Goal: Task Accomplishment & Management: Use online tool/utility

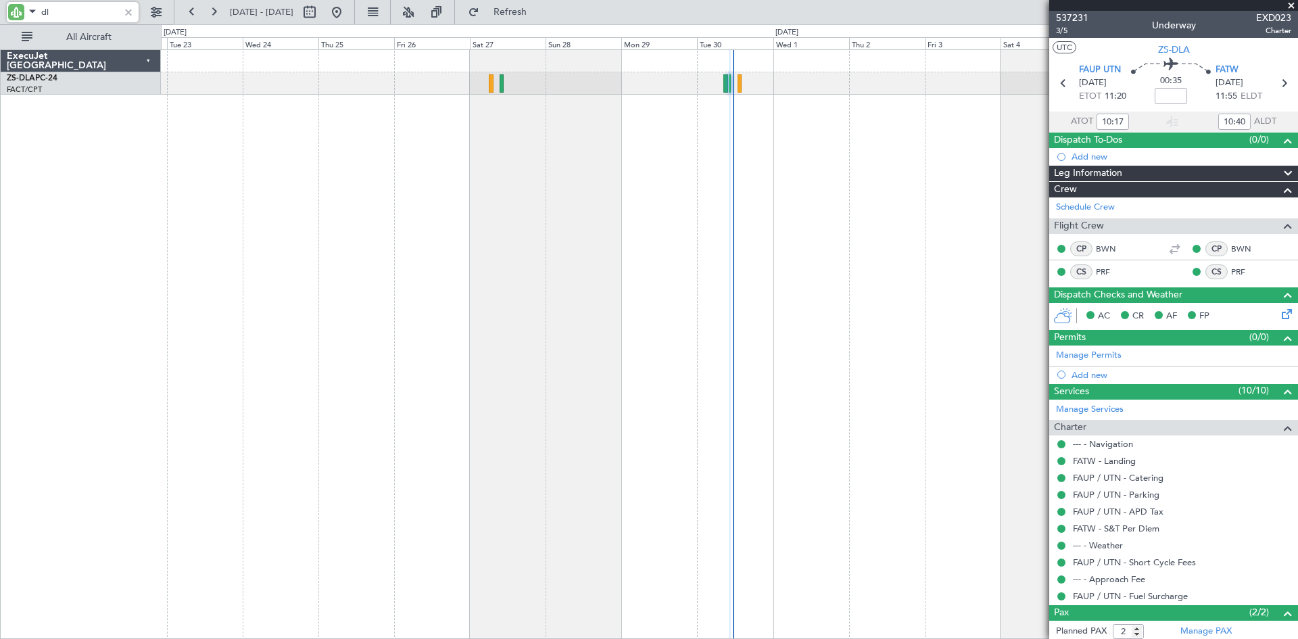
type input "d"
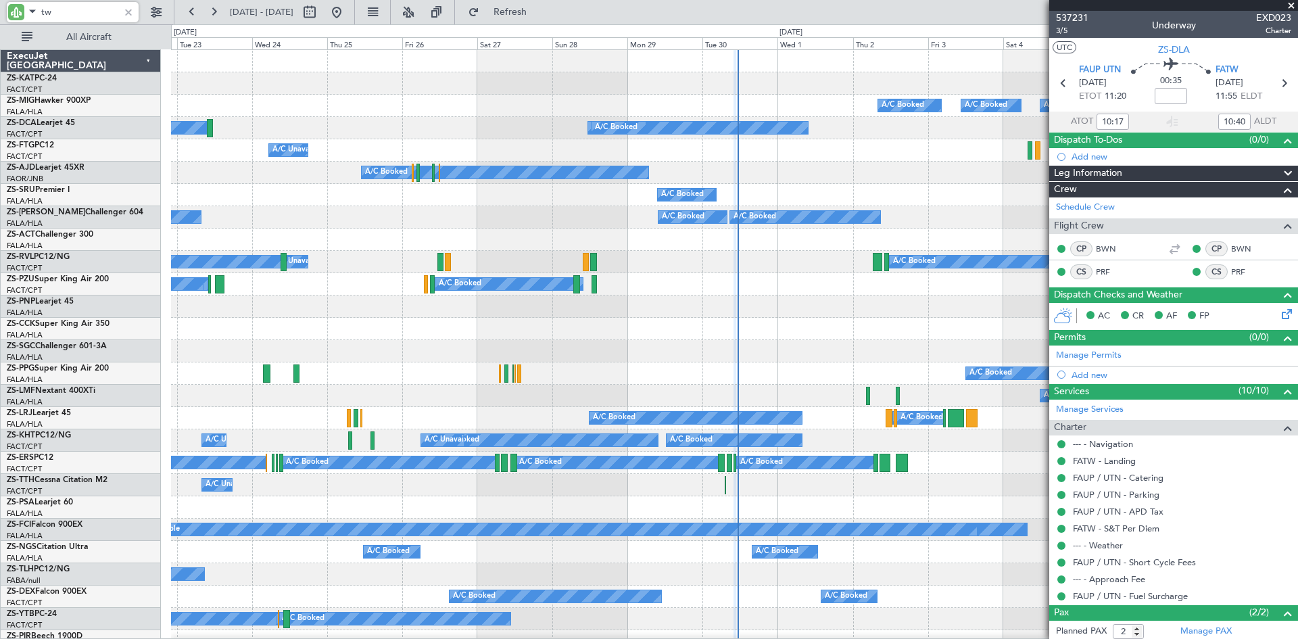
type input "twp"
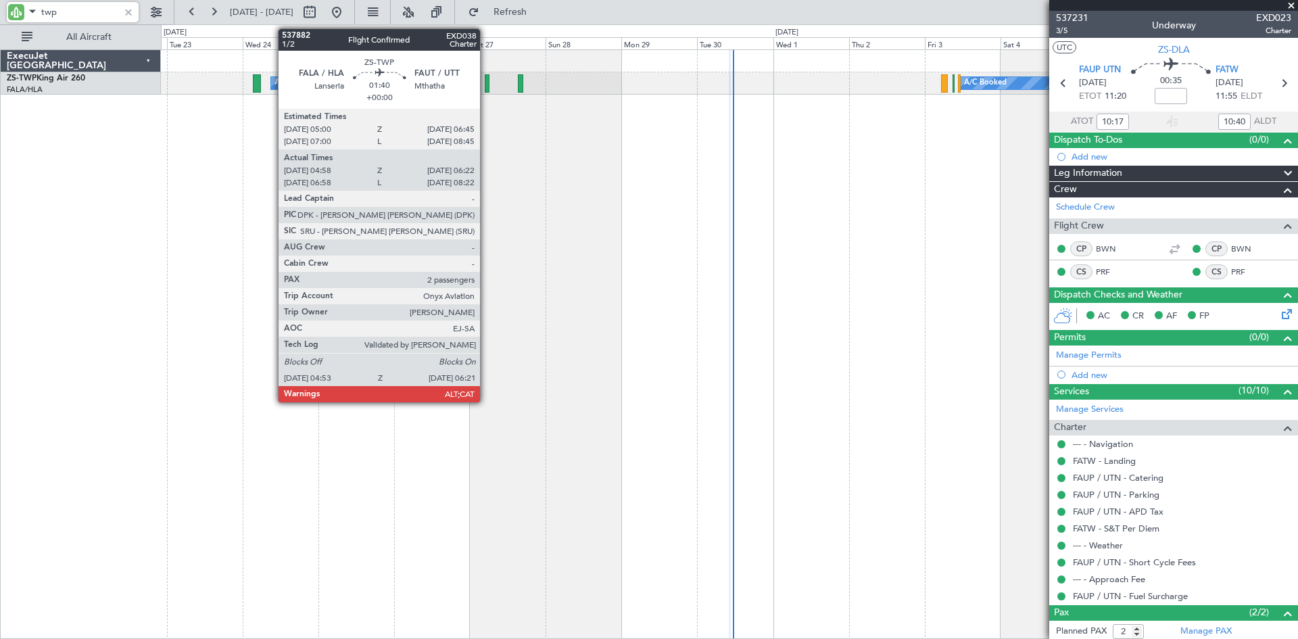
click at [486, 87] on div at bounding box center [487, 83] width 5 height 18
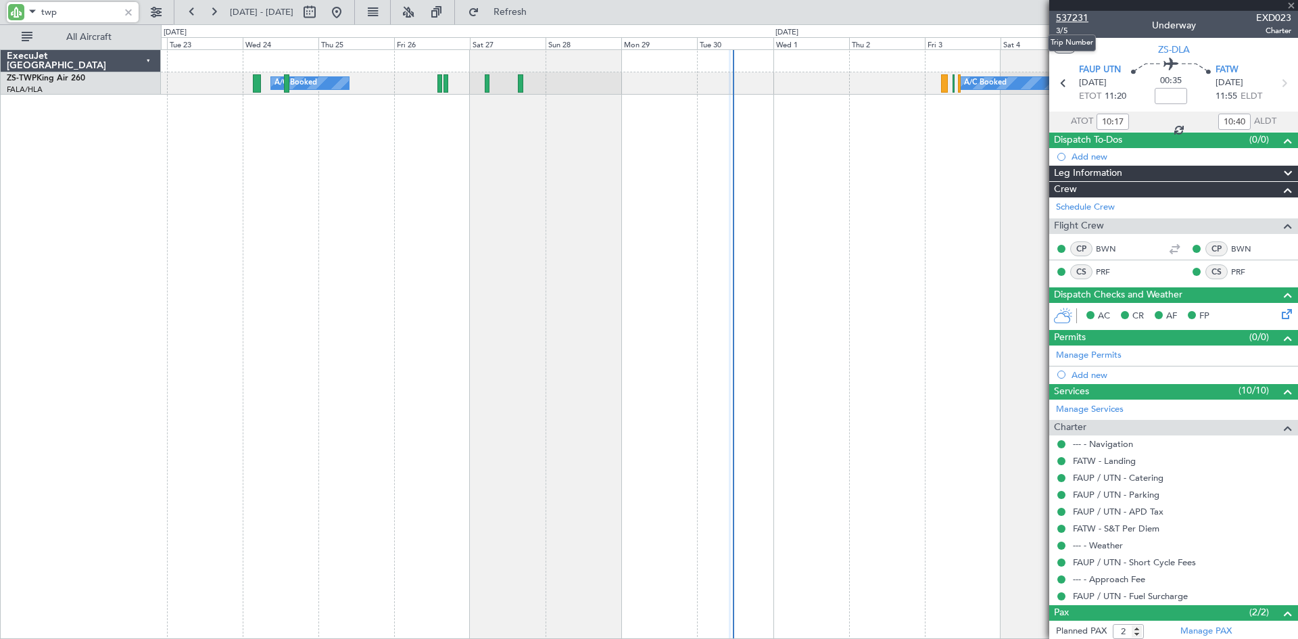
type input "04:58"
type input "06:17"
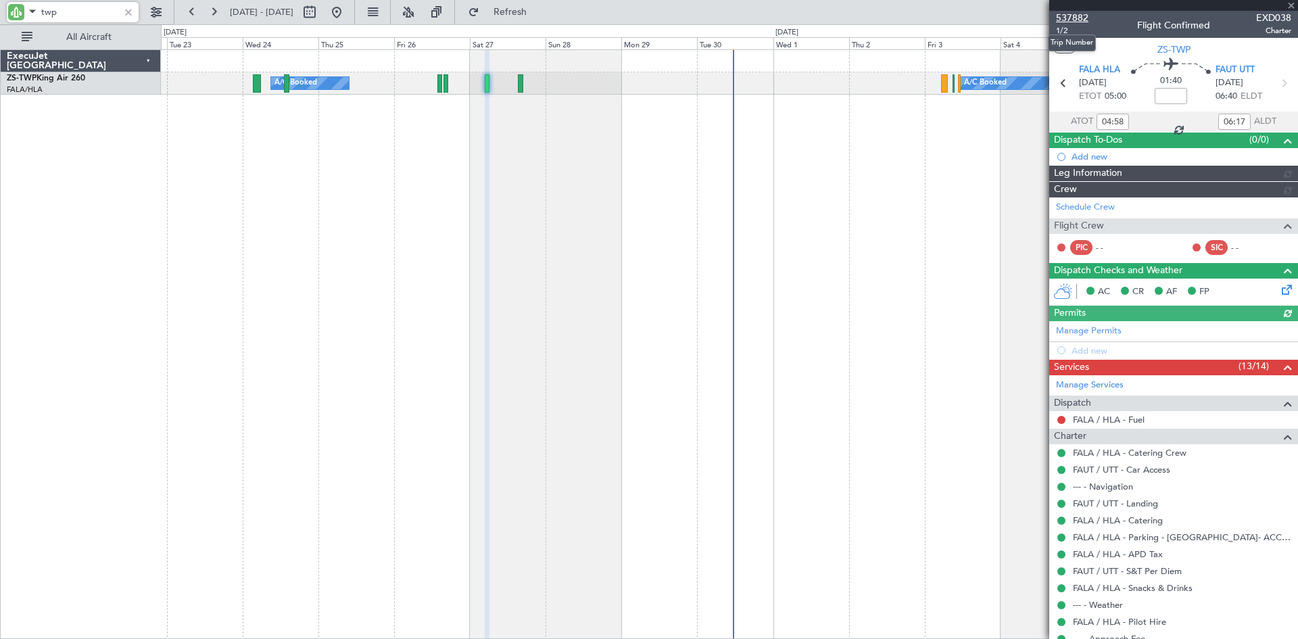
type input "twp"
click at [1068, 15] on span "537882" at bounding box center [1072, 18] width 32 height 14
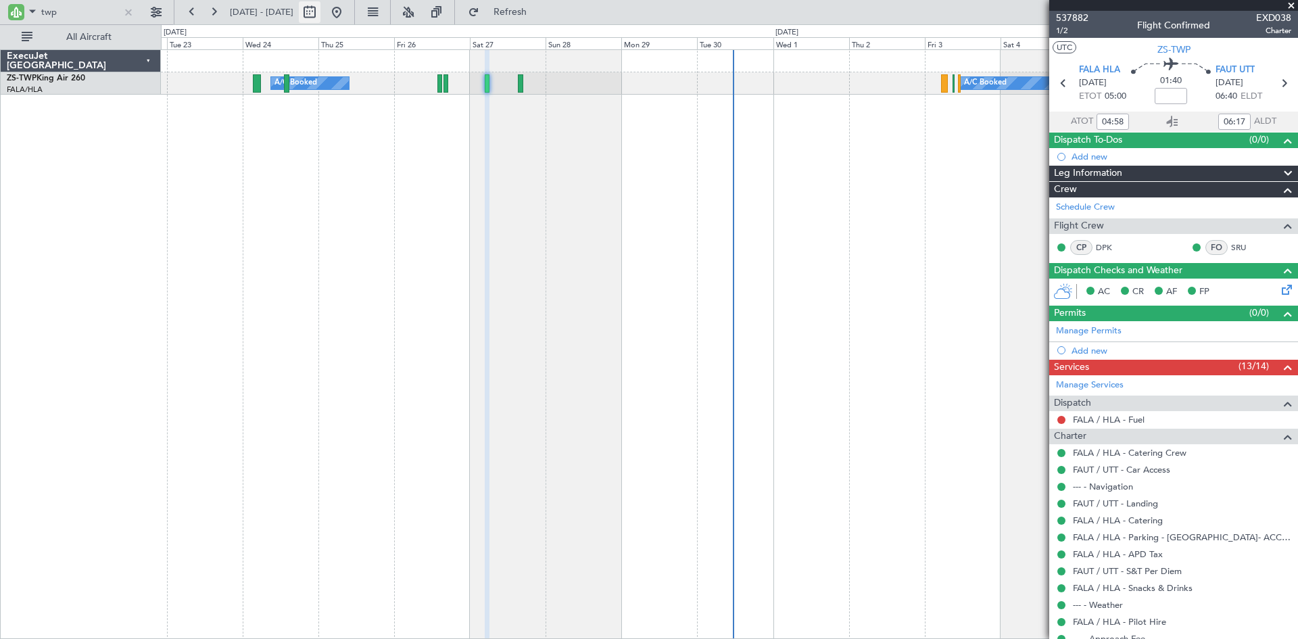
click at [320, 11] on button at bounding box center [310, 12] width 22 height 22
select select "9"
select select "2025"
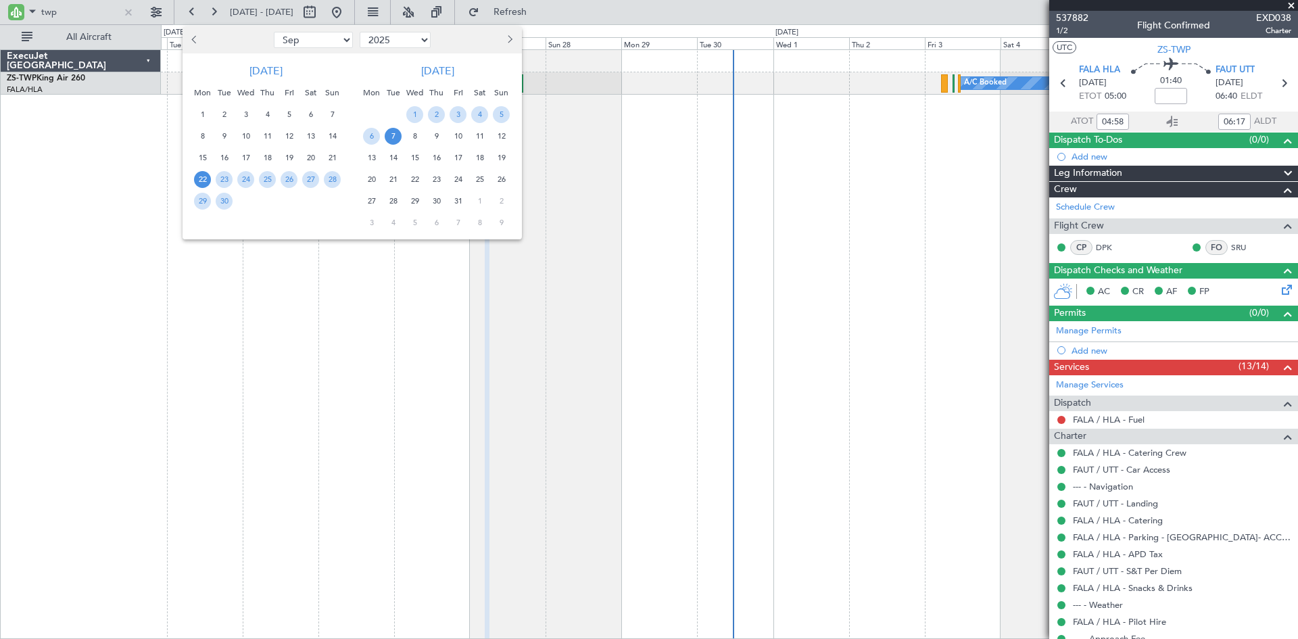
click at [370, 197] on span "27" at bounding box center [371, 201] width 17 height 17
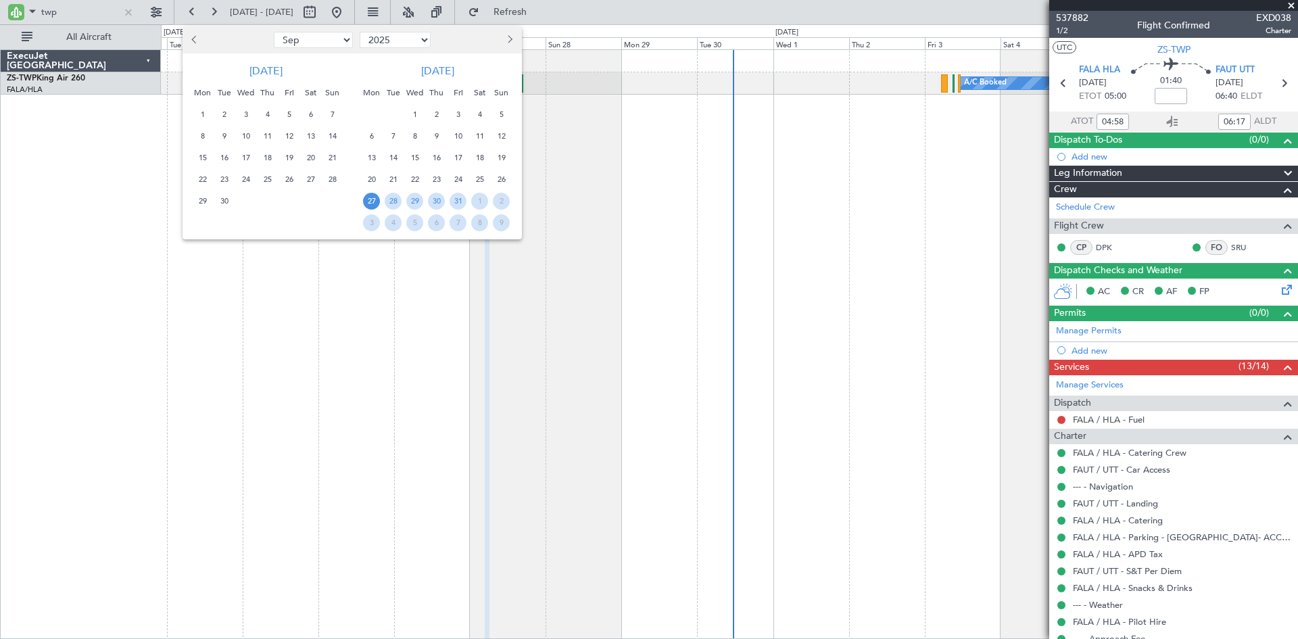
click at [370, 197] on span "27" at bounding box center [371, 201] width 17 height 17
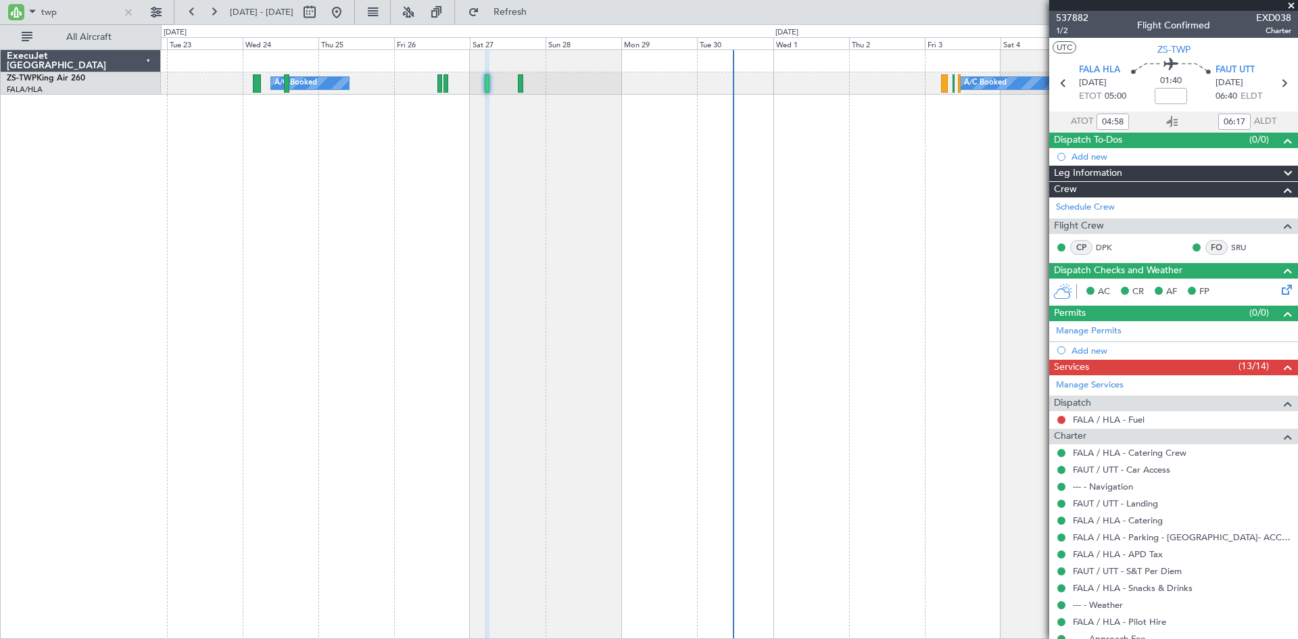
select select "10"
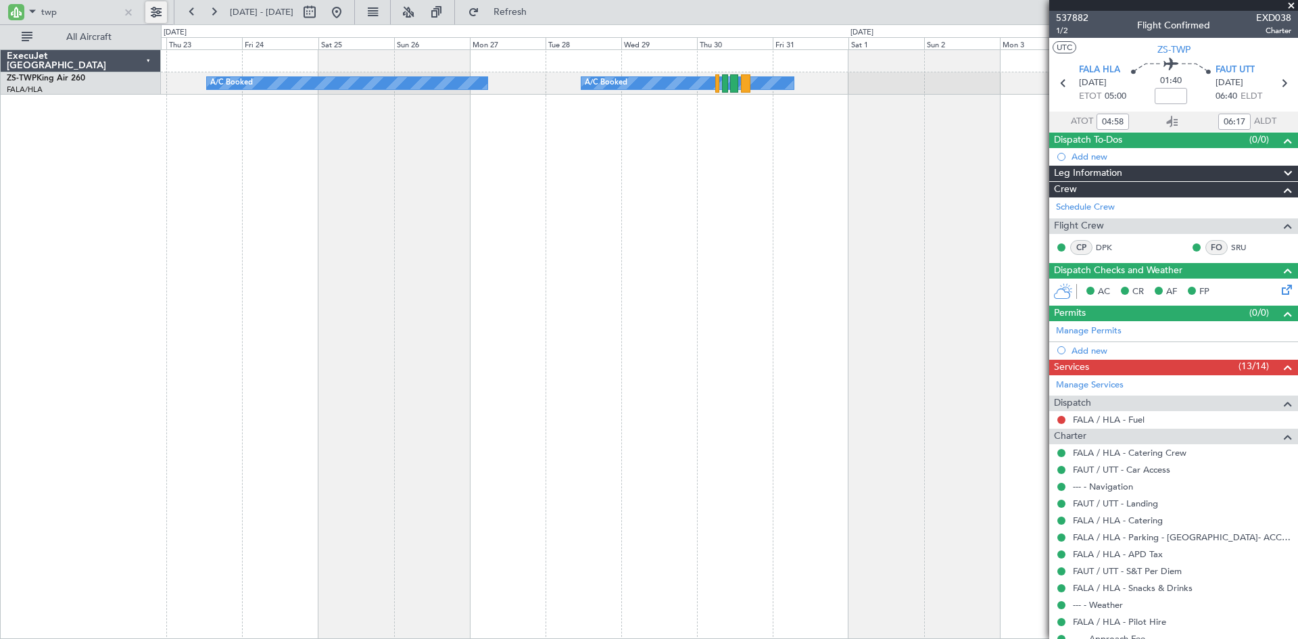
click at [153, 9] on button at bounding box center [156, 12] width 22 height 22
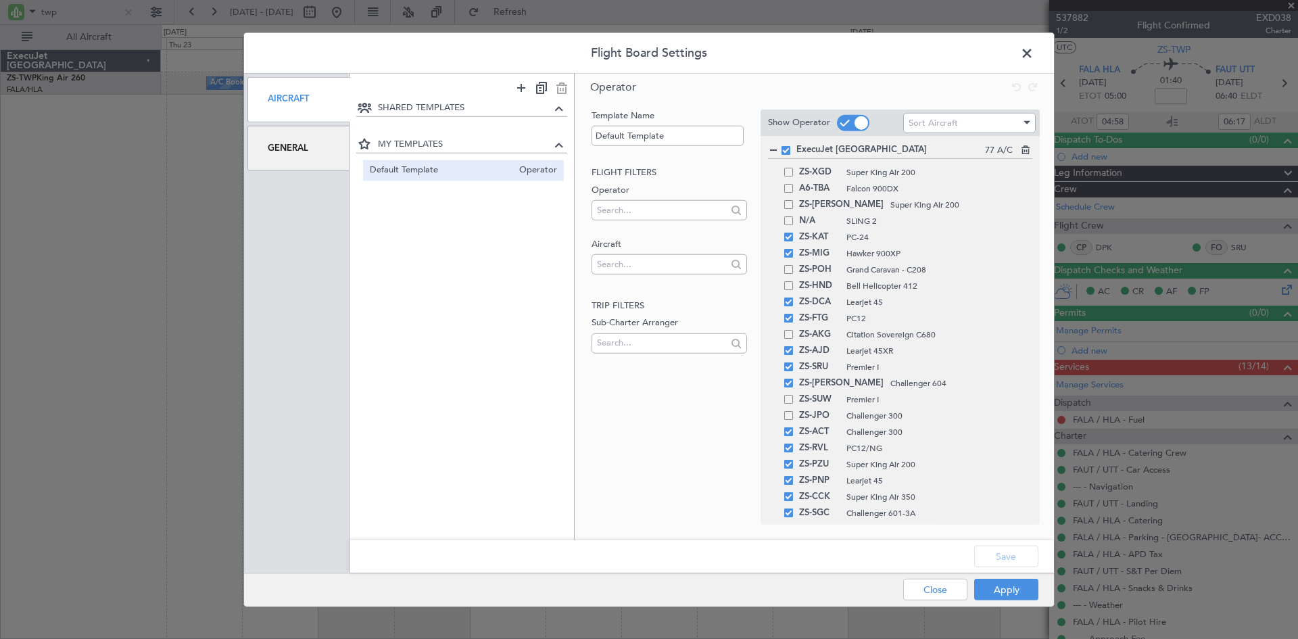
click at [272, 143] on div "General" at bounding box center [298, 148] width 102 height 45
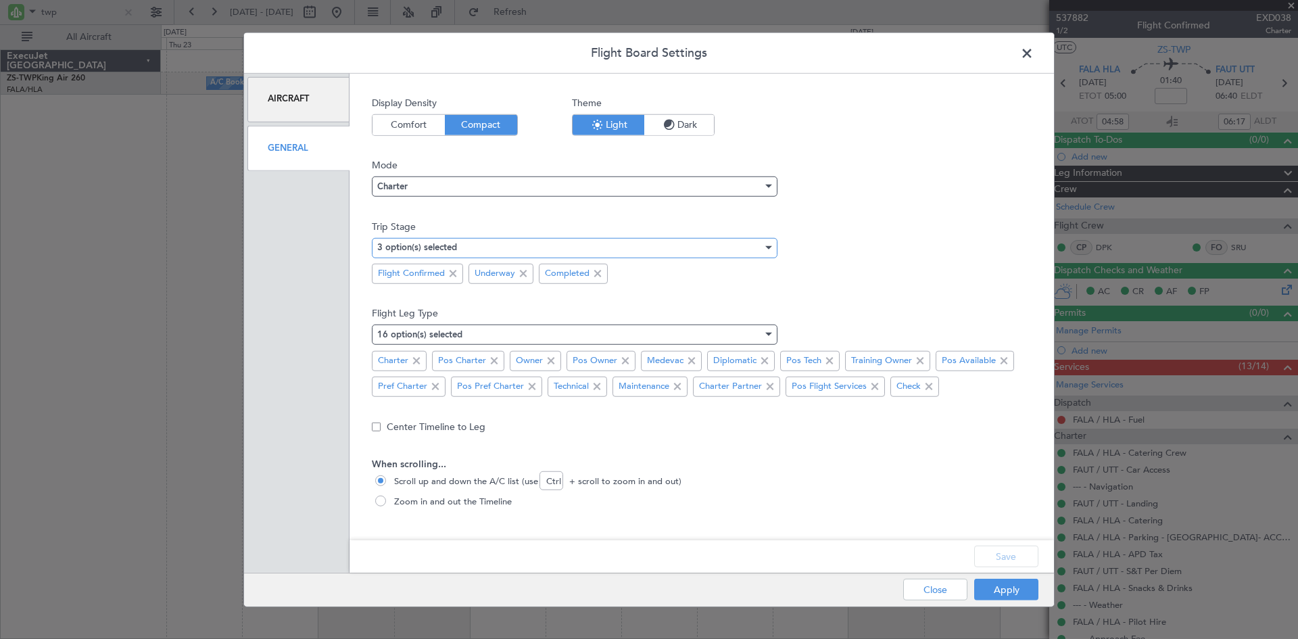
click at [732, 248] on div "3 option(s) selected" at bounding box center [569, 247] width 385 height 20
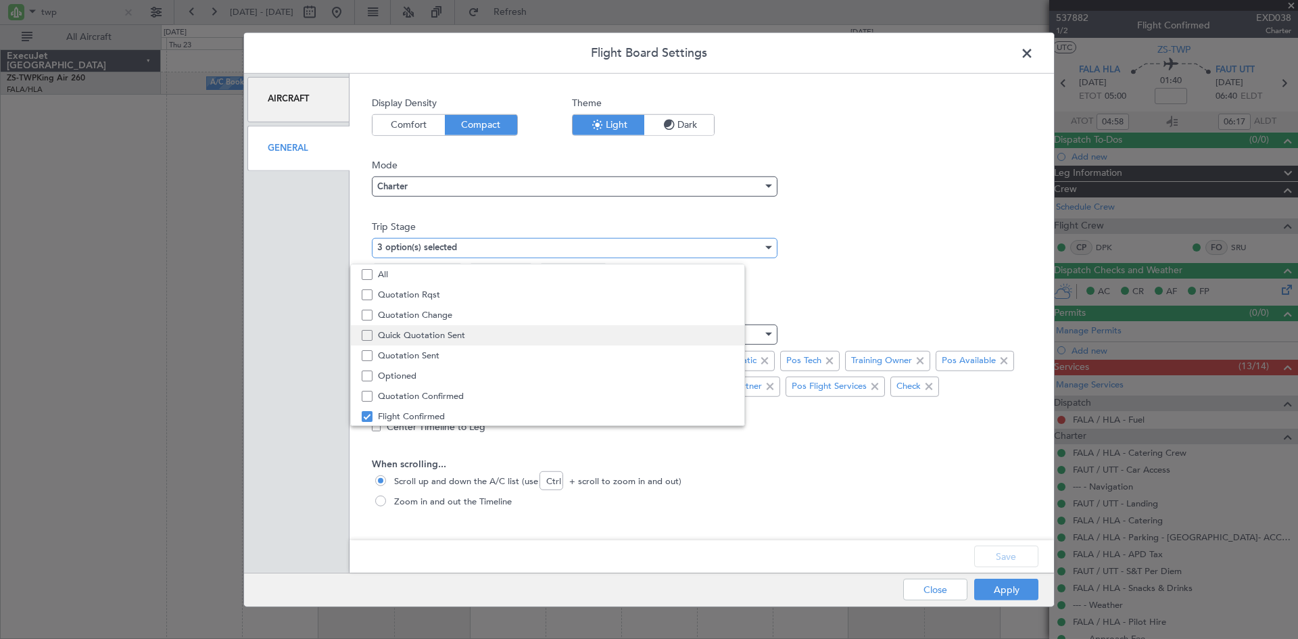
scroll to position [42, 0]
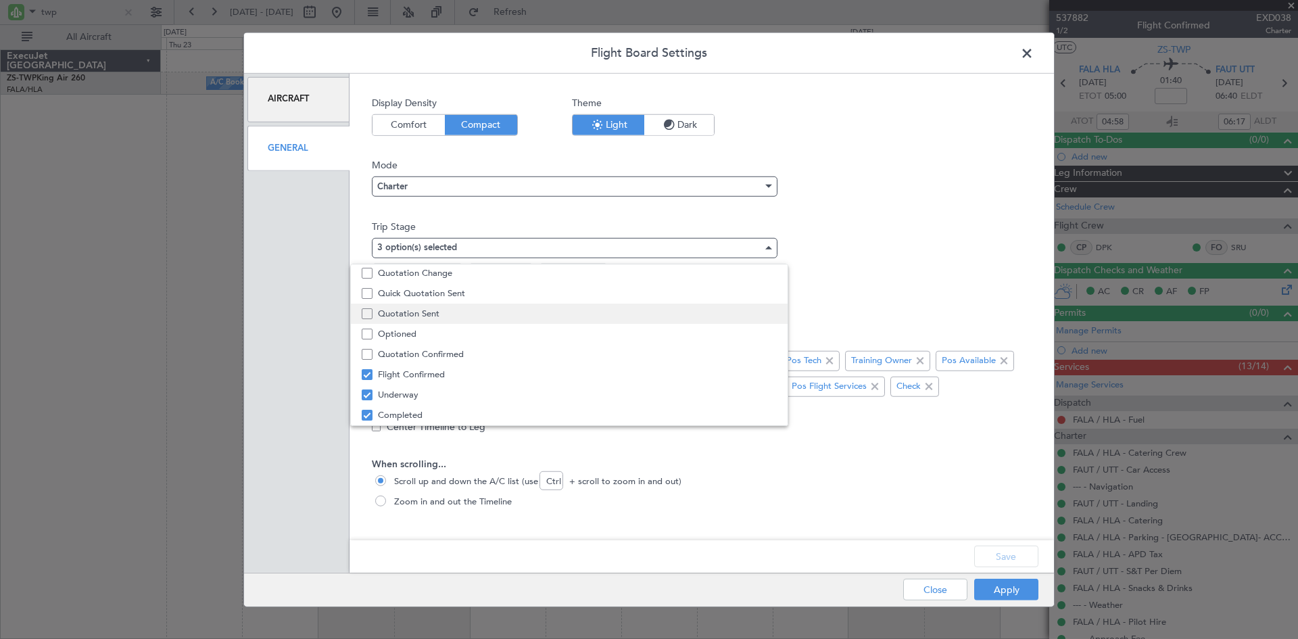
click at [405, 310] on span "Quotation Sent" at bounding box center [577, 314] width 399 height 20
click at [1008, 554] on div at bounding box center [649, 319] width 1298 height 639
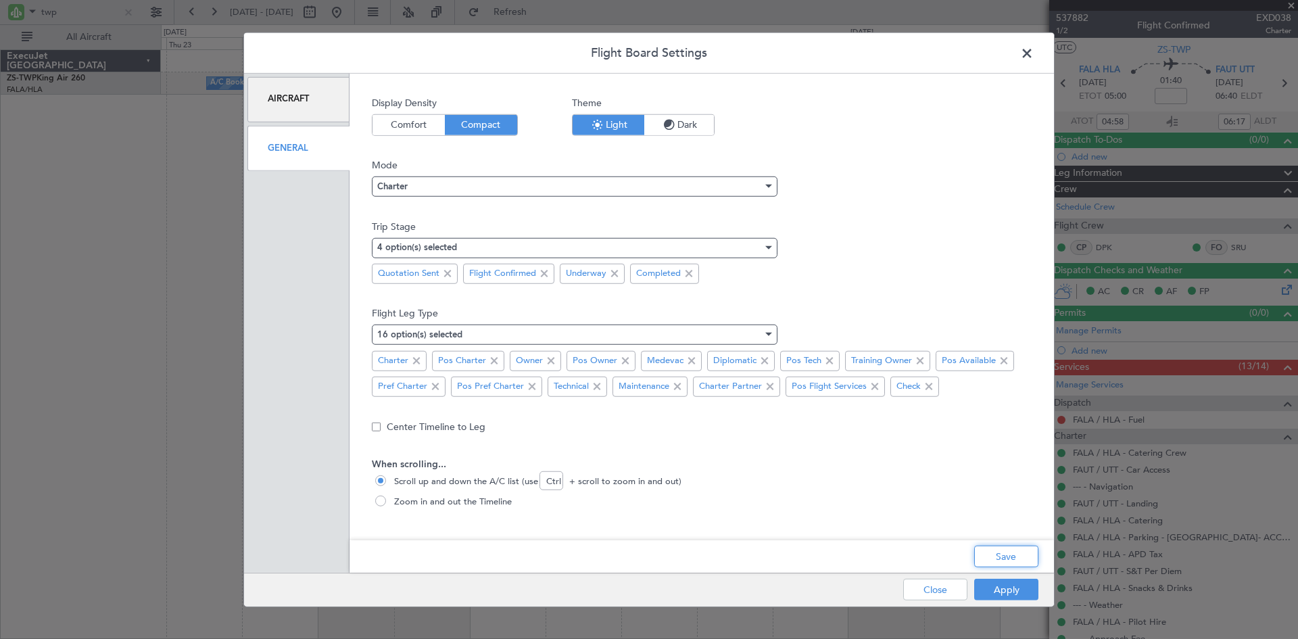
click at [1008, 554] on button "Save" at bounding box center [1006, 557] width 64 height 22
click at [1015, 590] on button "Apply" at bounding box center [1006, 590] width 64 height 22
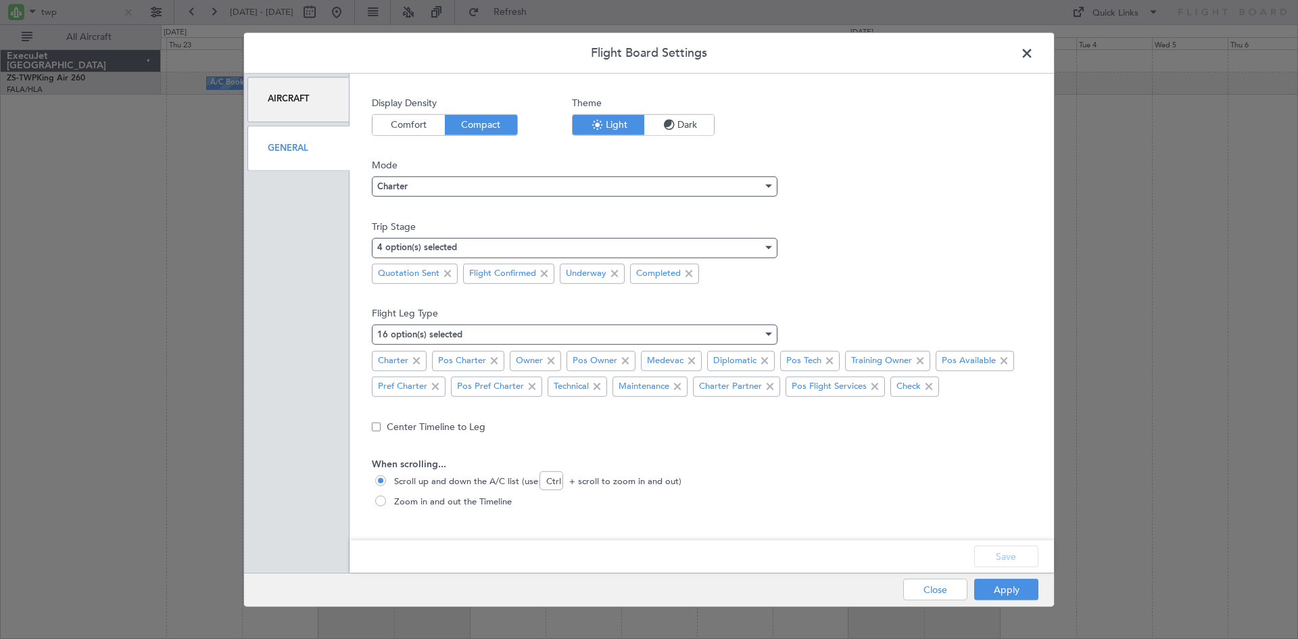
type input "0"
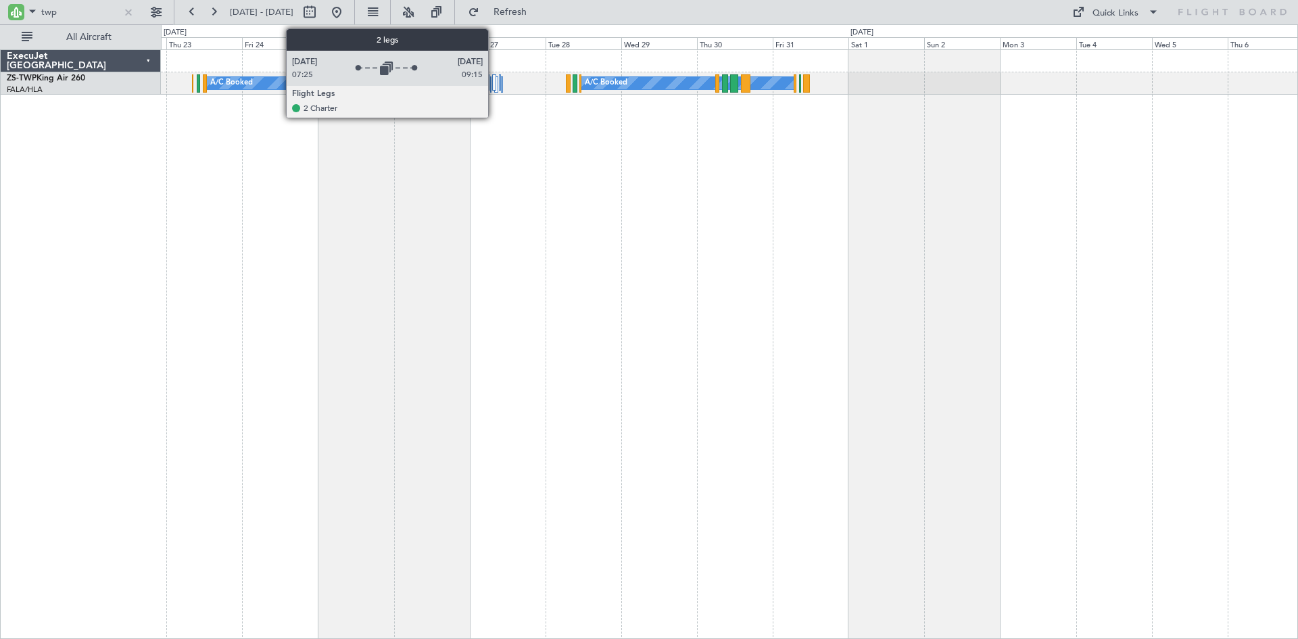
click at [494, 80] on div at bounding box center [494, 82] width 4 height 16
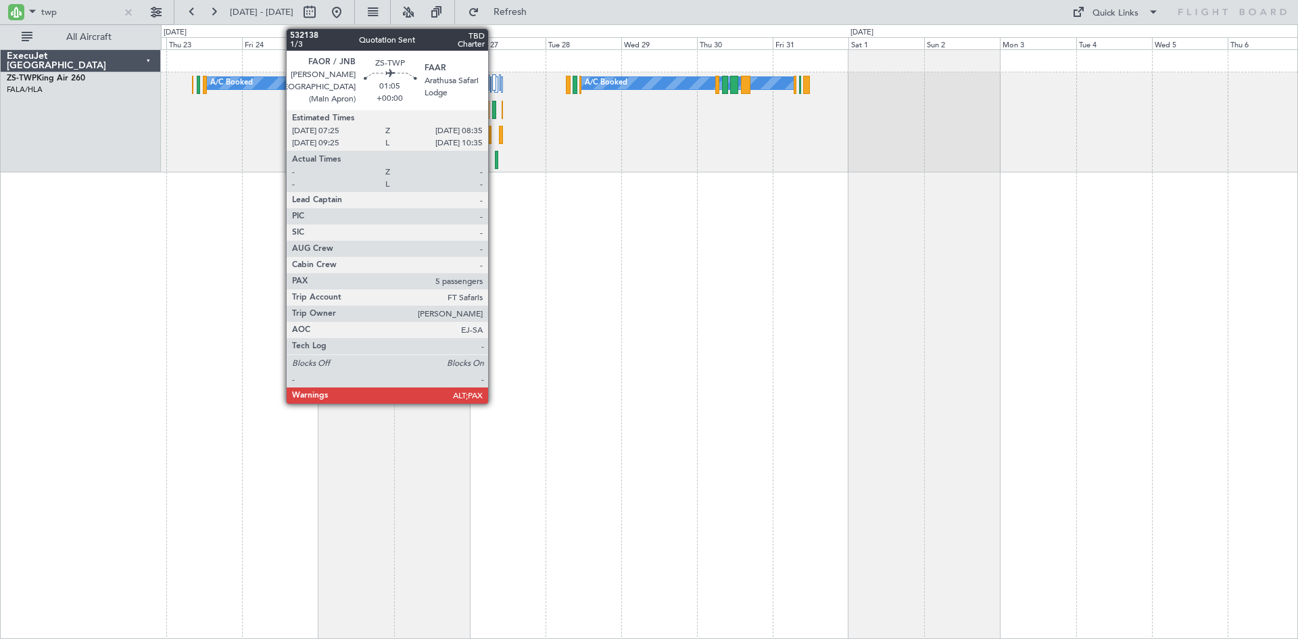
click at [494, 108] on div at bounding box center [494, 110] width 4 height 18
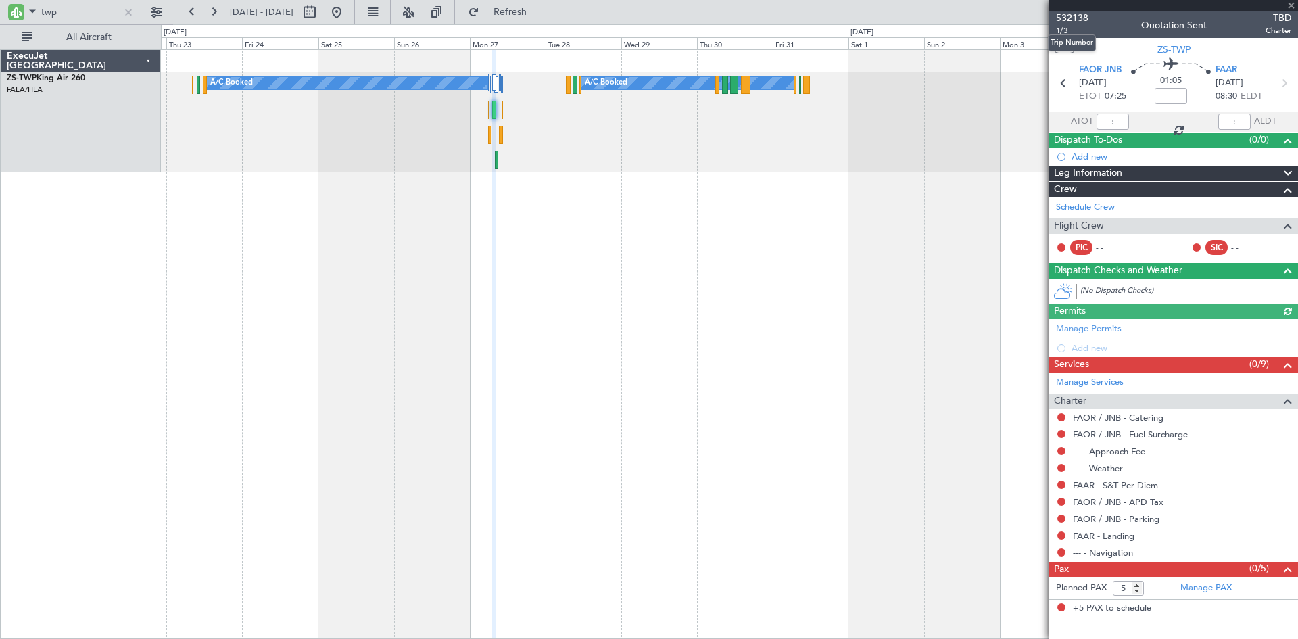
click at [1065, 18] on span "532138" at bounding box center [1072, 18] width 32 height 14
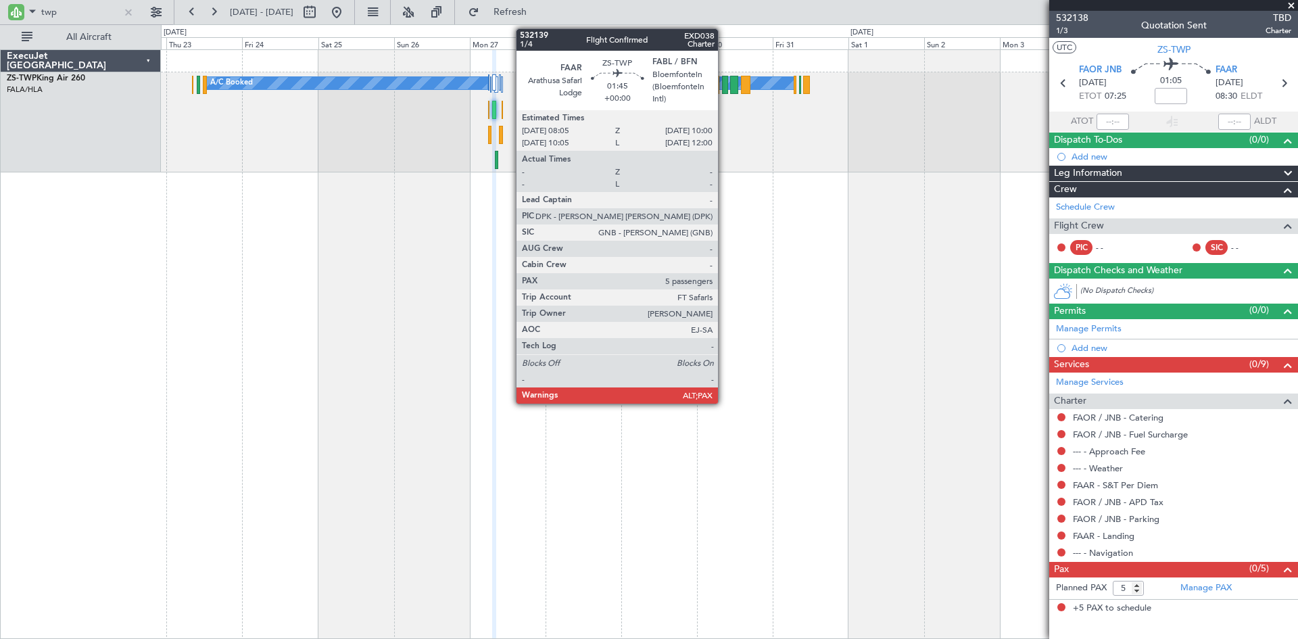
click at [724, 83] on div at bounding box center [725, 85] width 6 height 18
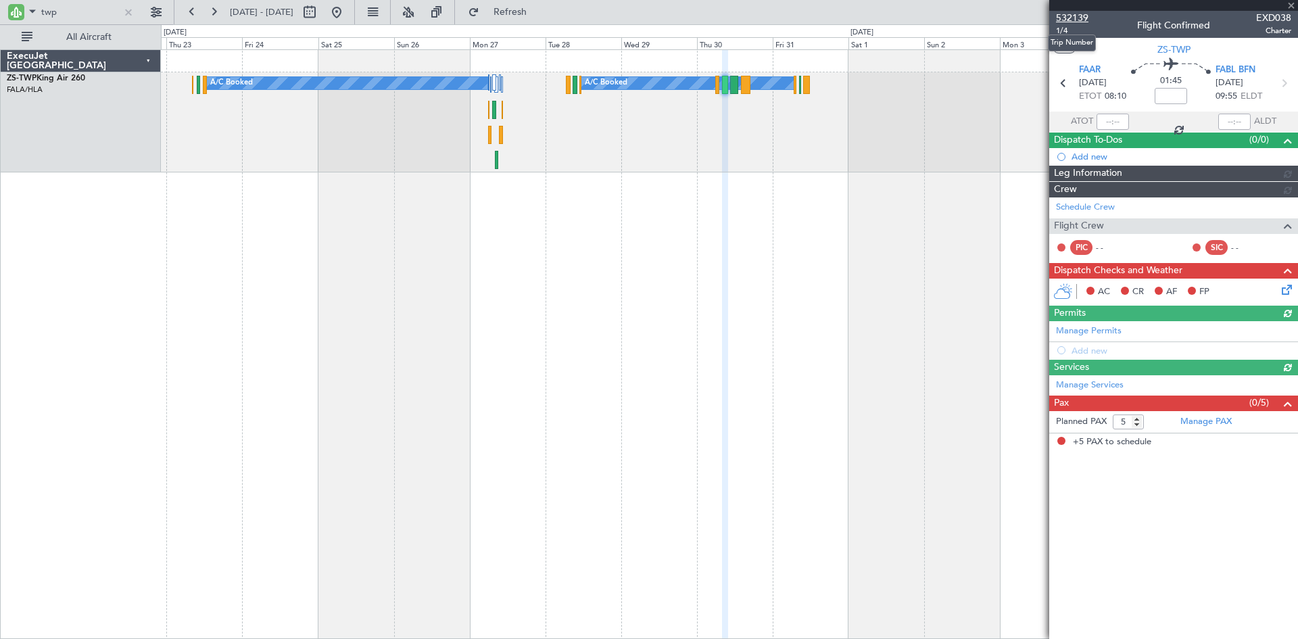
click at [1070, 16] on span "532139" at bounding box center [1072, 18] width 32 height 14
